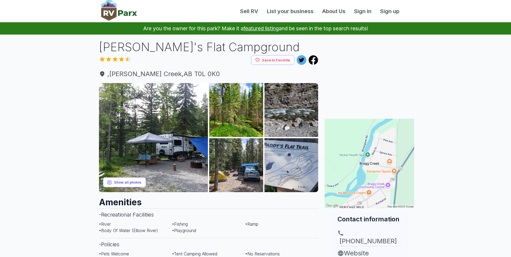
click at [115, 184] on button "Show all photos" at bounding box center [124, 183] width 43 height 10
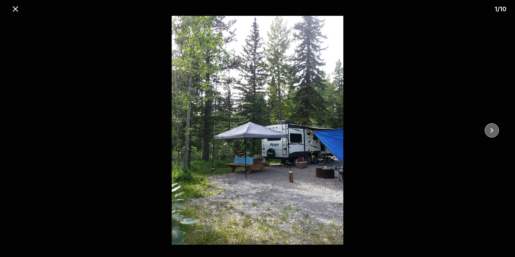
click at [495, 129] on icon "close" at bounding box center [491, 130] width 9 height 9
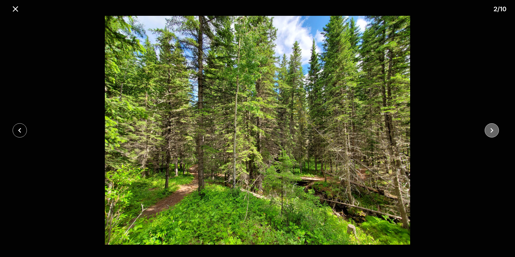
click at [495, 129] on icon "close" at bounding box center [491, 130] width 9 height 9
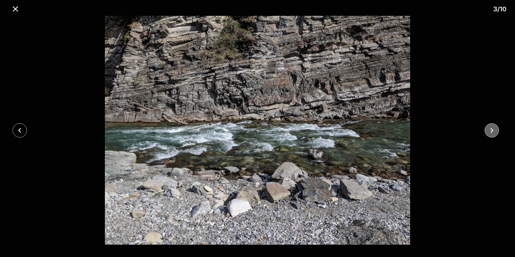
click at [495, 129] on icon "close" at bounding box center [491, 130] width 9 height 9
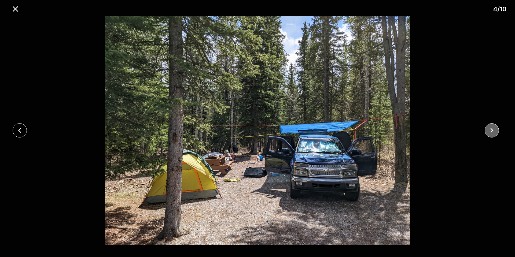
click at [495, 129] on icon "close" at bounding box center [491, 130] width 9 height 9
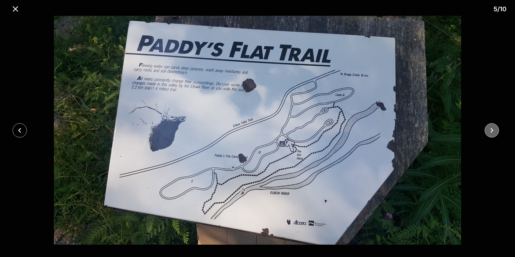
click at [492, 129] on icon "close" at bounding box center [492, 130] width 3 height 5
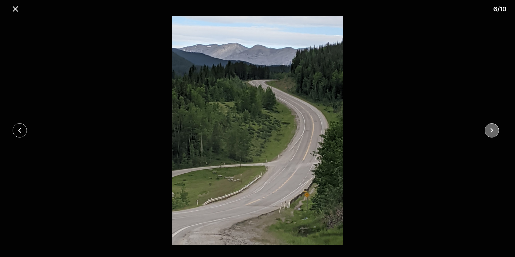
click at [492, 129] on icon "close" at bounding box center [492, 130] width 3 height 5
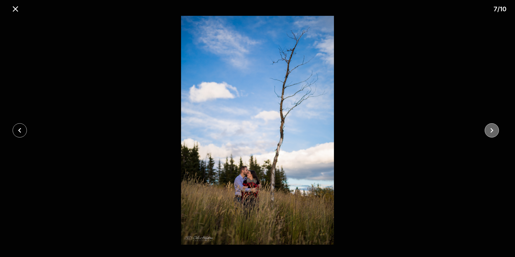
click at [492, 129] on icon "close" at bounding box center [492, 130] width 3 height 5
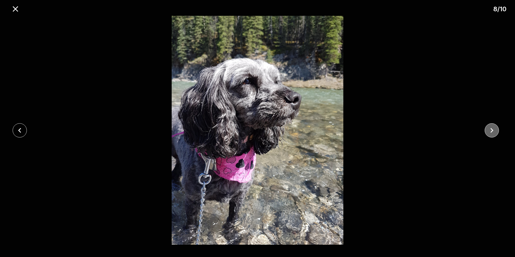
click at [492, 129] on icon "close" at bounding box center [492, 130] width 3 height 5
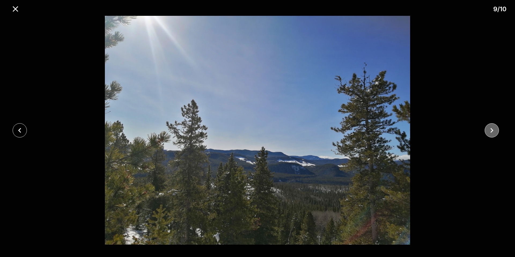
click at [492, 129] on icon "close" at bounding box center [492, 130] width 3 height 5
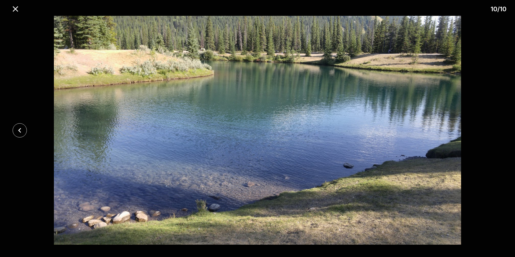
click at [492, 129] on div at bounding box center [257, 130] width 515 height 229
click at [15, 8] on icon "close" at bounding box center [15, 8] width 9 height 9
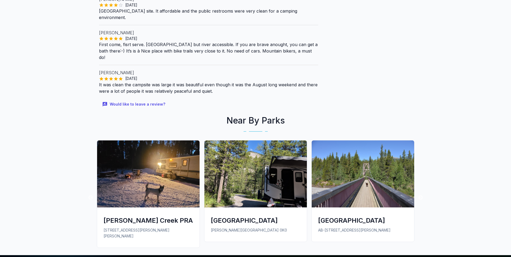
scroll to position [510, 0]
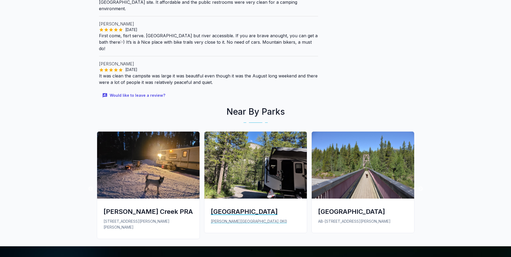
click at [232, 156] on img at bounding box center [256, 165] width 103 height 67
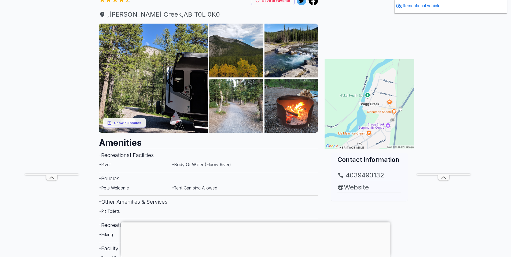
scroll to position [54, 0]
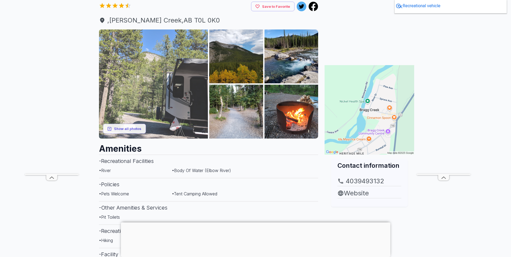
click at [143, 100] on img at bounding box center [153, 84] width 109 height 109
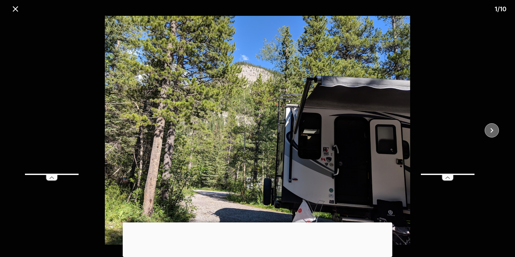
click at [494, 132] on icon "close" at bounding box center [491, 130] width 9 height 9
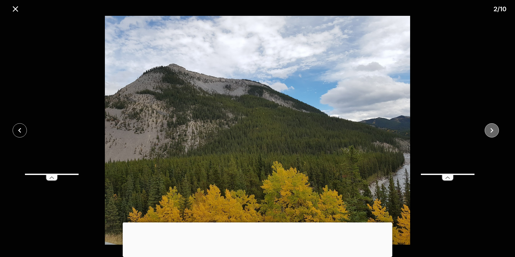
click at [494, 132] on icon "close" at bounding box center [491, 130] width 9 height 9
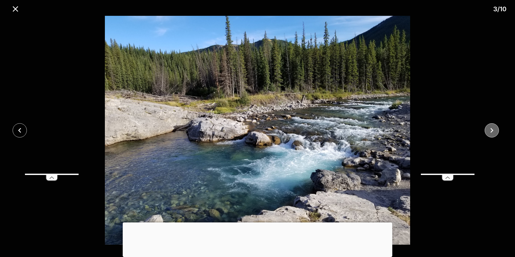
click at [494, 132] on icon "close" at bounding box center [491, 130] width 9 height 9
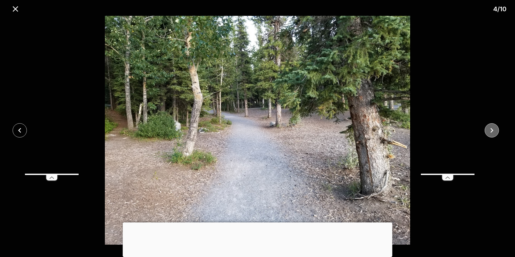
click at [494, 132] on icon "close" at bounding box center [491, 130] width 9 height 9
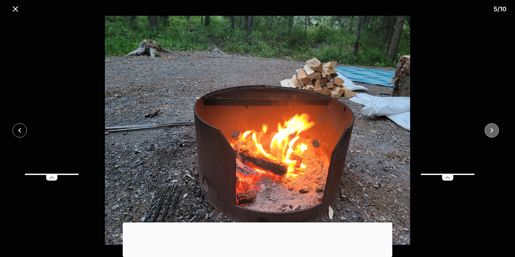
click at [494, 132] on icon "close" at bounding box center [491, 130] width 9 height 9
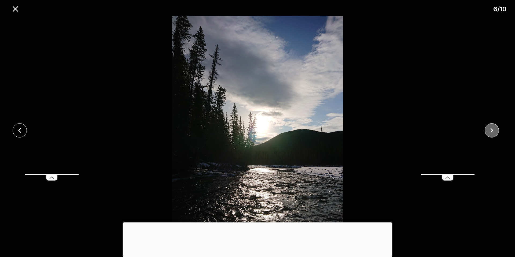
click at [494, 132] on icon "close" at bounding box center [491, 130] width 9 height 9
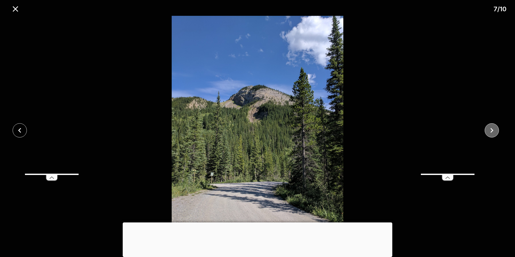
click at [494, 132] on icon "close" at bounding box center [491, 130] width 9 height 9
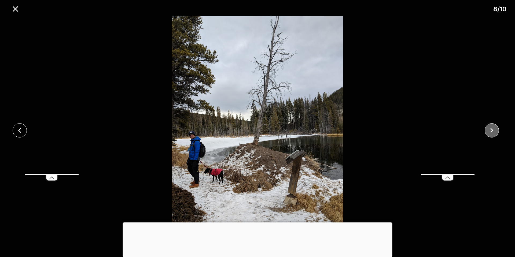
click at [494, 132] on icon "close" at bounding box center [491, 130] width 9 height 9
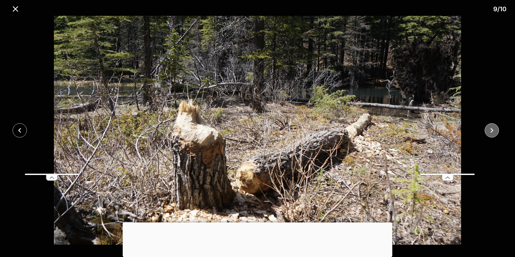
click at [494, 132] on icon "close" at bounding box center [491, 130] width 9 height 9
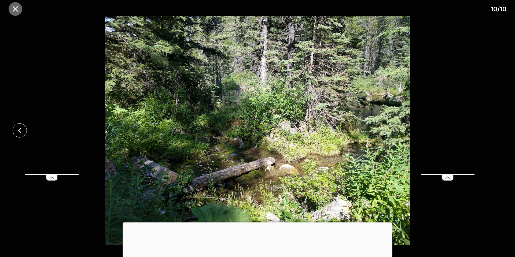
click at [11, 9] on icon "close" at bounding box center [15, 8] width 9 height 9
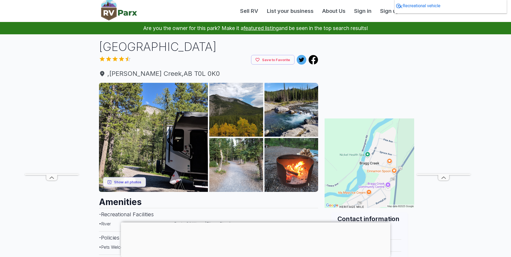
scroll to position [0, 0]
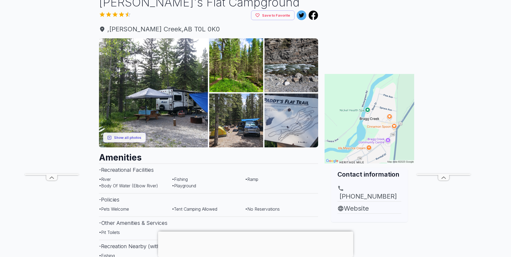
scroll to position [45, 0]
